Goal: Task Accomplishment & Management: Use online tool/utility

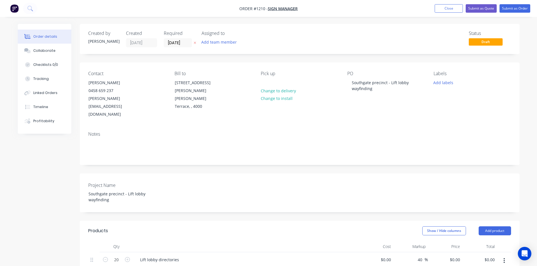
scroll to position [122, 0]
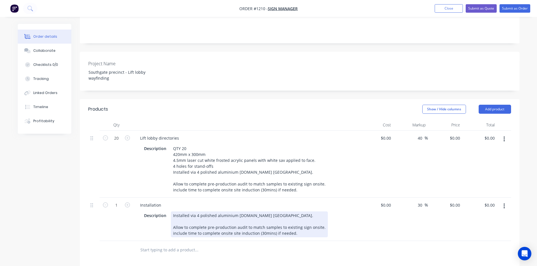
click at [352, 223] on div "Installation Description Installed via 4 polished aluminium [DOMAIN_NAME] [GEOG…" at bounding box center [245, 219] width 225 height 43
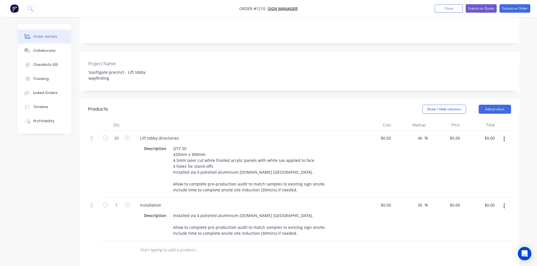
click at [354, 244] on div "Products Show / Hide columns Add product Qty Cost Markup Price Total 20 Lift lo…" at bounding box center [299, 246] width 439 height 295
click at [387, 134] on input at bounding box center [389, 138] width 6 height 8
type input "$37.00"
type input "$51.80"
type input "$1,036.00"
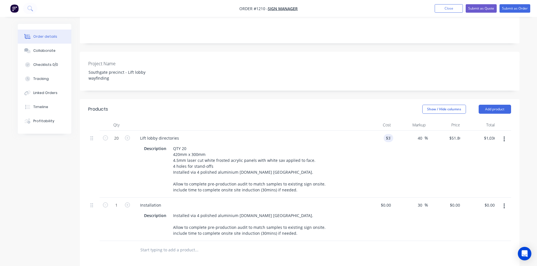
click at [378, 159] on div "$37.00 37" at bounding box center [376, 164] width 35 height 67
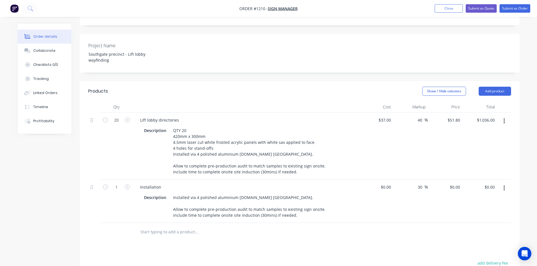
scroll to position [150, 0]
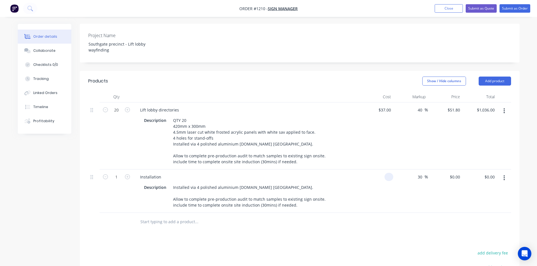
click at [383, 170] on div at bounding box center [376, 191] width 35 height 43
type input "$500.00"
type input "$650.00"
click at [386, 223] on div "Products Show / Hide columns Add product Qty Cost Markup Price Total 20 Lift lo…" at bounding box center [299, 218] width 439 height 295
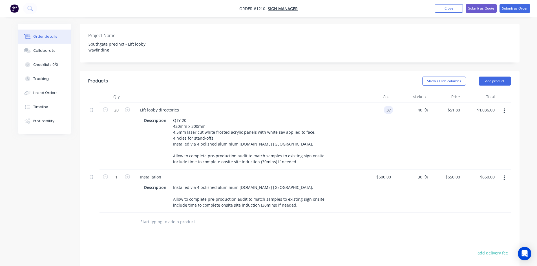
click at [383, 103] on div "37 37" at bounding box center [376, 136] width 35 height 67
type input "$38.00"
type input "$53.20"
type input "$1,064.00"
click at [389, 219] on div "Products Show / Hide columns Add product Qty Cost Markup Price Total 20 Lift lo…" at bounding box center [299, 218] width 439 height 295
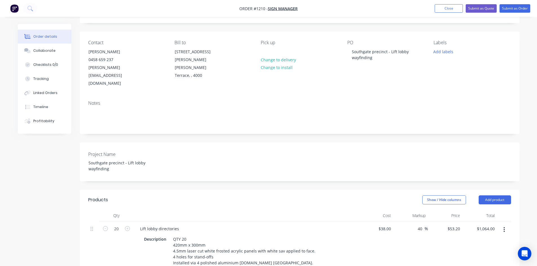
scroll to position [9, 0]
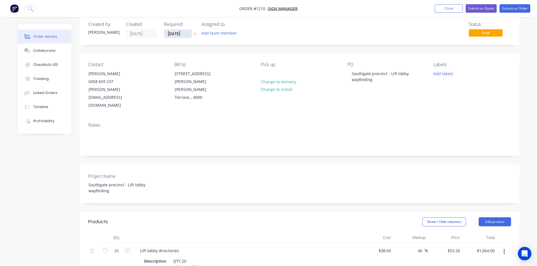
click at [185, 35] on input "[DATE]" at bounding box center [178, 34] width 28 height 8
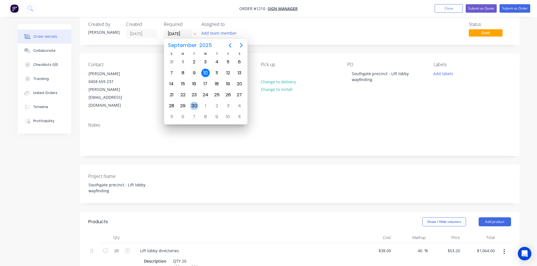
click at [195, 104] on div "30" at bounding box center [194, 106] width 8 height 8
type input "[DATE]"
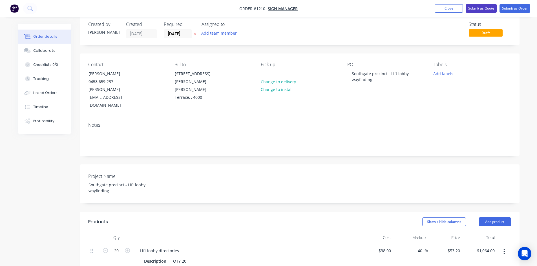
click at [481, 8] on button "Submit as Quote" at bounding box center [480, 8] width 31 height 8
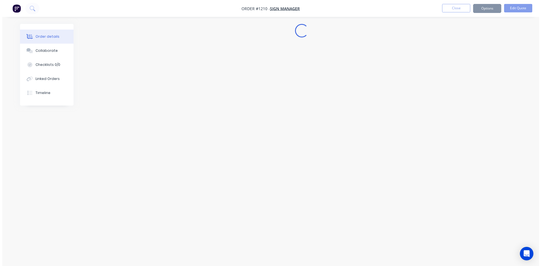
scroll to position [0, 0]
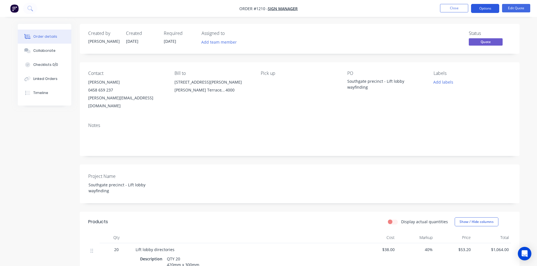
click at [481, 10] on button "Options" at bounding box center [485, 8] width 28 height 9
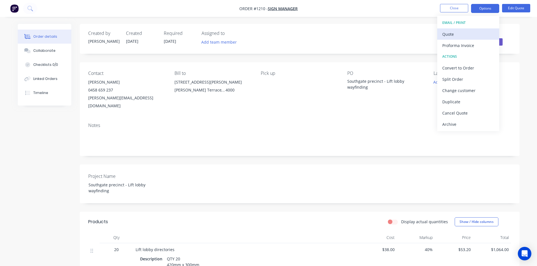
click at [454, 35] on div "Quote" at bounding box center [468, 34] width 52 height 8
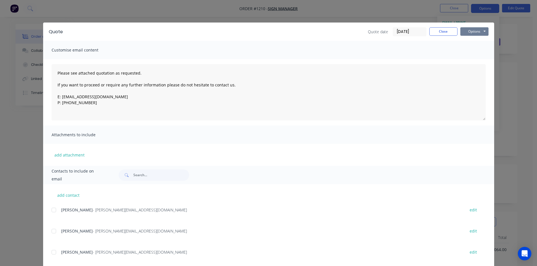
click at [463, 32] on button "Options" at bounding box center [474, 31] width 28 height 8
click at [468, 52] on button "Print" at bounding box center [478, 50] width 36 height 9
